Goal: Task Accomplishment & Management: Manage account settings

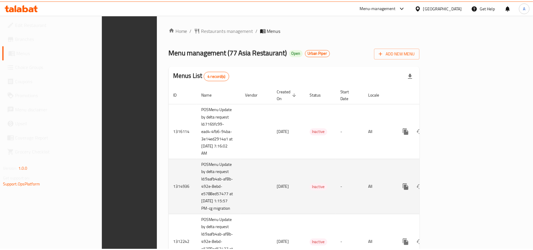
scroll to position [95, 0]
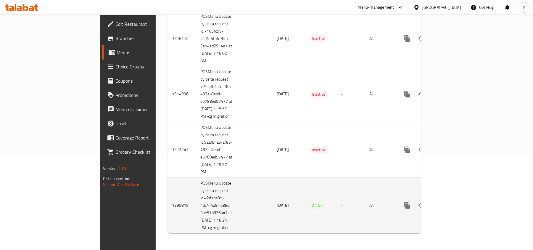
drag, startPoint x: 168, startPoint y: 226, endPoint x: 133, endPoint y: 200, distance: 44.4
click at [196, 200] on td "POSMenu Update by delta request Id:42d1be85-4dc4-4a8f-b88c-3ae51b826a47 at [DAT…" at bounding box center [218, 205] width 44 height 56
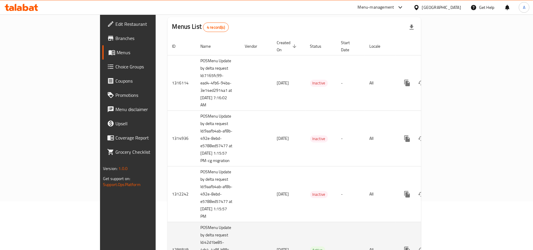
scroll to position [0, 0]
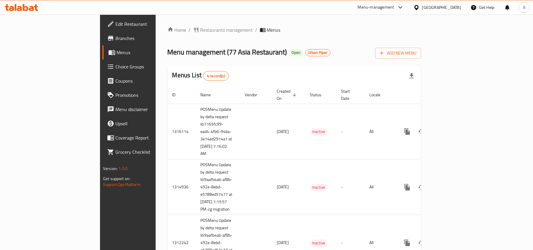
click at [311, 28] on ol "Home / Restaurants management / Menus" at bounding box center [293, 29] width 253 height 7
click at [309, 26] on ol "Home / Restaurants management / Menus" at bounding box center [293, 29] width 253 height 7
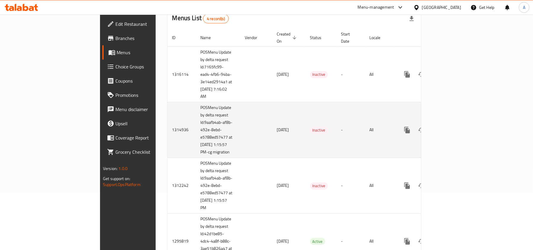
scroll to position [95, 0]
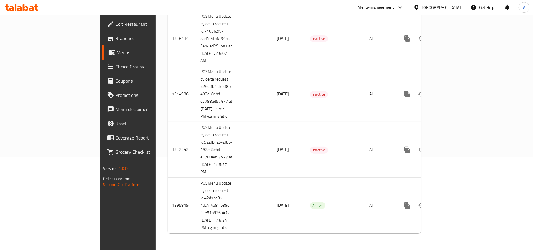
click at [115, 26] on span "Edit Restaurant" at bounding box center [149, 23] width 69 height 7
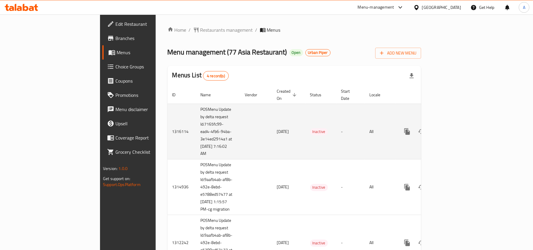
scroll to position [95, 0]
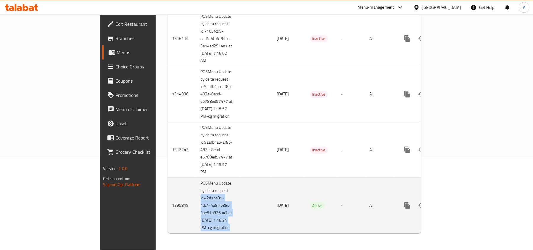
drag, startPoint x: 161, startPoint y: 228, endPoint x: 133, endPoint y: 200, distance: 39.5
click at [167, 200] on tr "1295819 POSMenu Update by delta request Id:42d1be85-4dc4-4a8f-b88c-3ae51b826a47…" at bounding box center [314, 205] width 294 height 56
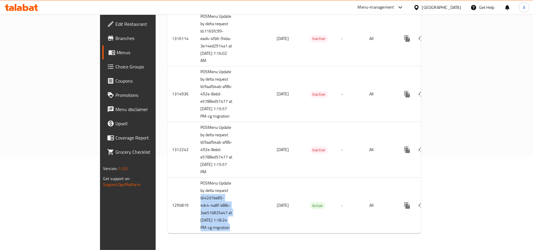
click at [115, 40] on span "Branches" at bounding box center [149, 38] width 69 height 7
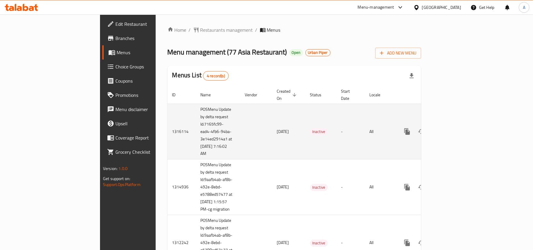
drag, startPoint x: 163, startPoint y: 145, endPoint x: 132, endPoint y: 119, distance: 40.5
click at [196, 119] on td "POSMenu Update by delta request Id:7165fc99-ead4-4fb6-94ba-3e14ed2914a1 at [DAT…" at bounding box center [218, 132] width 44 height 56
copy td "Id:7165fc99-ead4-4fb6-94ba-3e14ed2914a1 at 10/8/2025 7:16:02 AM"
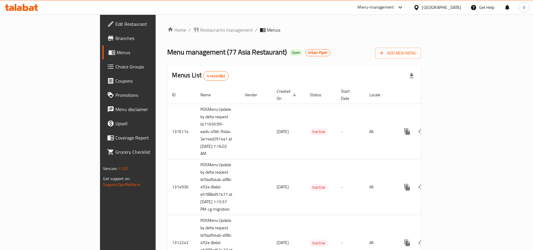
click at [115, 35] on span "Branches" at bounding box center [149, 38] width 69 height 7
